Goal: Task Accomplishment & Management: Use online tool/utility

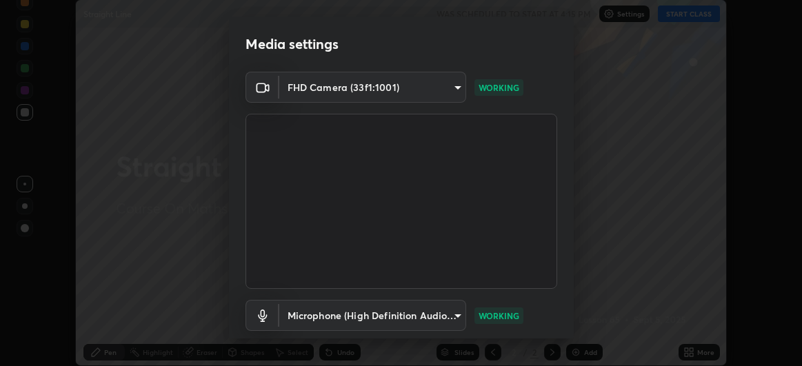
scroll to position [85, 0]
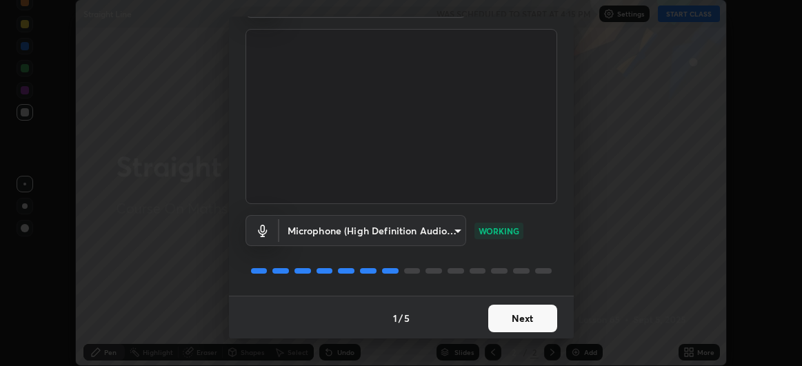
click at [513, 318] on button "Next" at bounding box center [522, 319] width 69 height 28
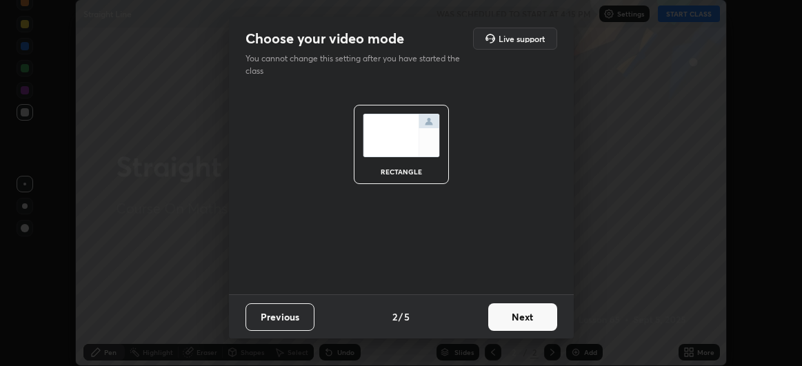
scroll to position [0, 0]
click at [516, 316] on button "Next" at bounding box center [522, 317] width 69 height 28
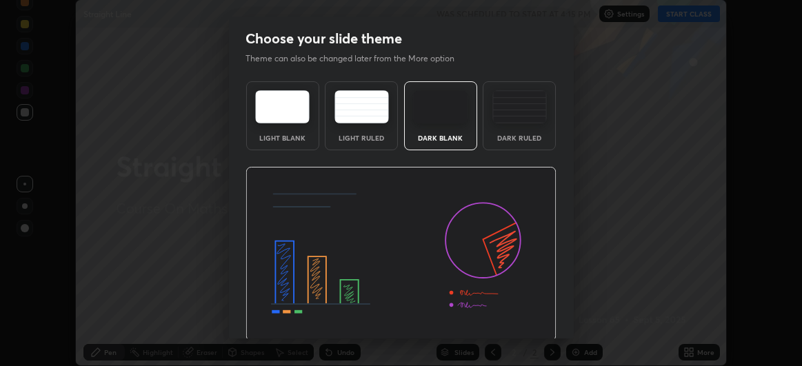
click at [519, 317] on img at bounding box center [400, 254] width 311 height 175
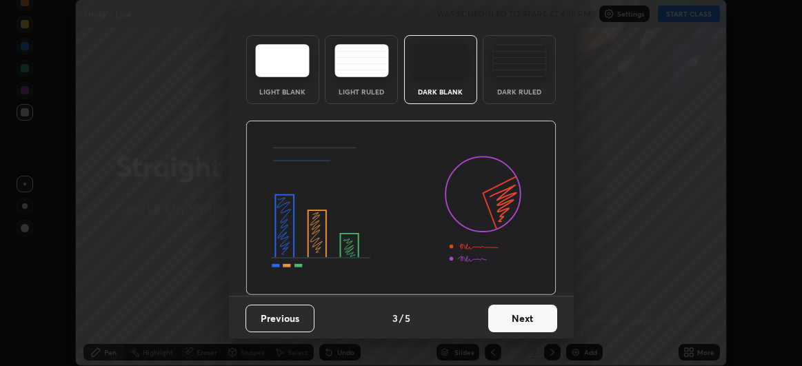
click at [513, 315] on button "Next" at bounding box center [522, 319] width 69 height 28
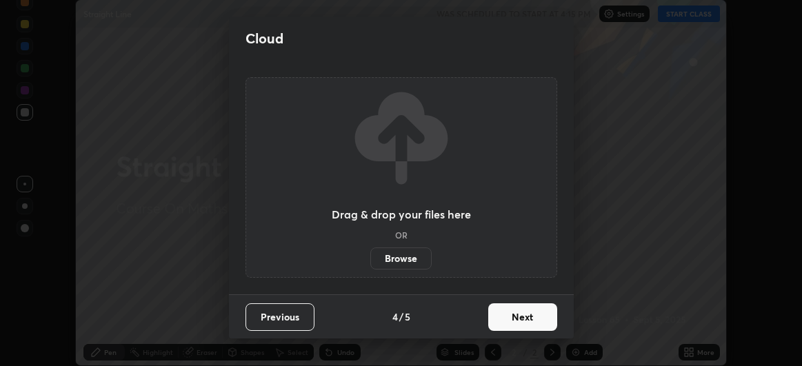
click at [521, 312] on button "Next" at bounding box center [522, 317] width 69 height 28
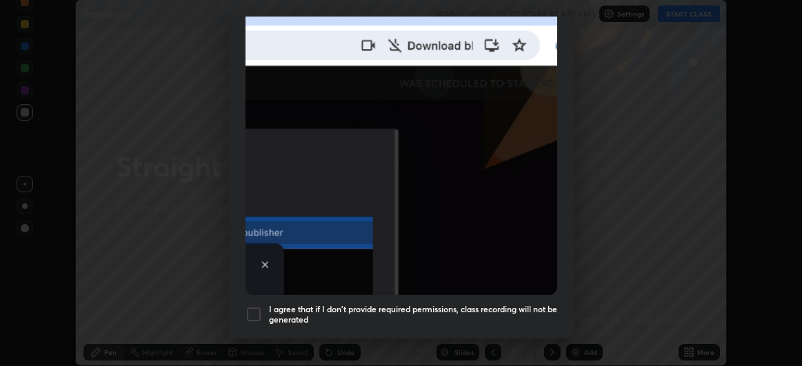
scroll to position [367, 0]
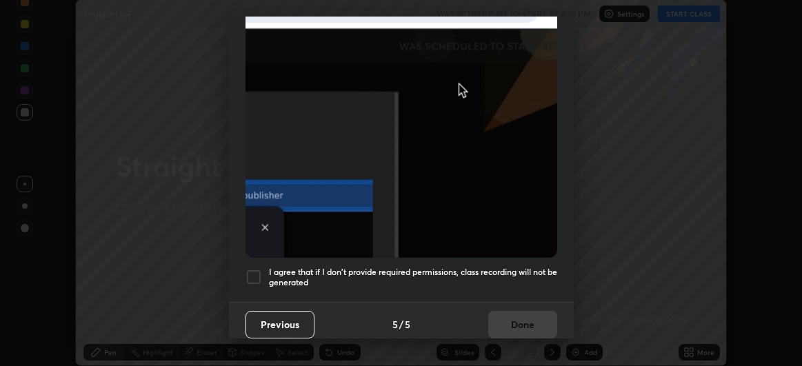
click at [517, 312] on div "Previous 5 / 5 Done" at bounding box center [401, 324] width 345 height 44
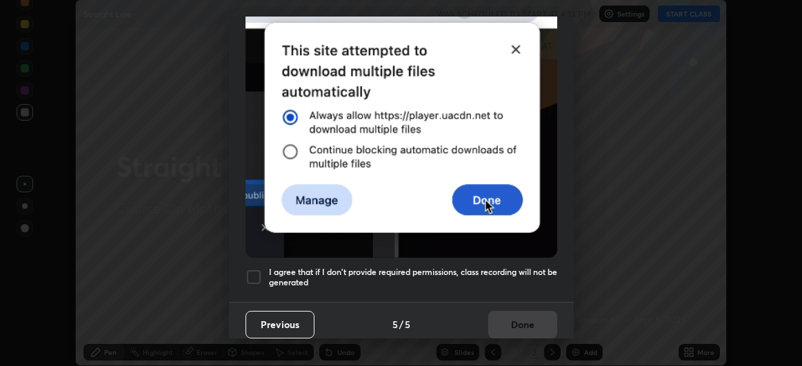
click at [260, 270] on div at bounding box center [253, 277] width 17 height 17
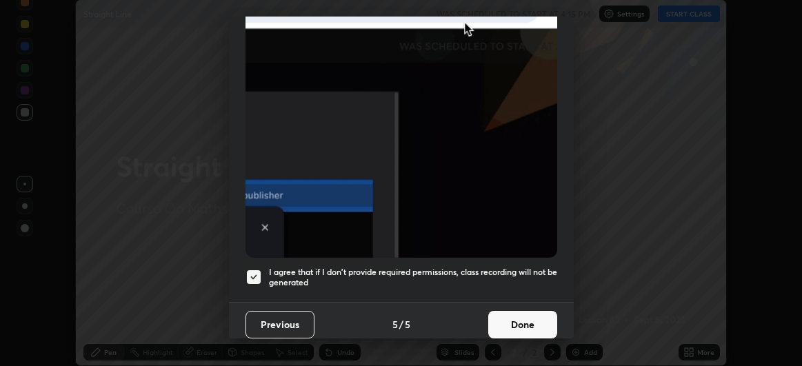
click at [503, 320] on button "Done" at bounding box center [522, 325] width 69 height 28
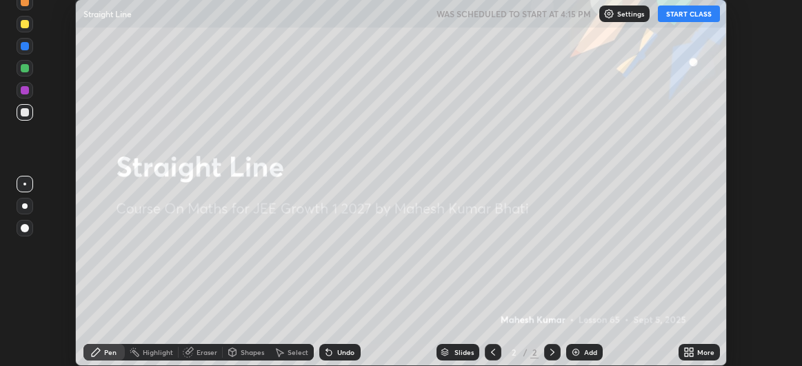
click at [686, 16] on button "START CLASS" at bounding box center [688, 14] width 62 height 17
